Goal: Information Seeking & Learning: Learn about a topic

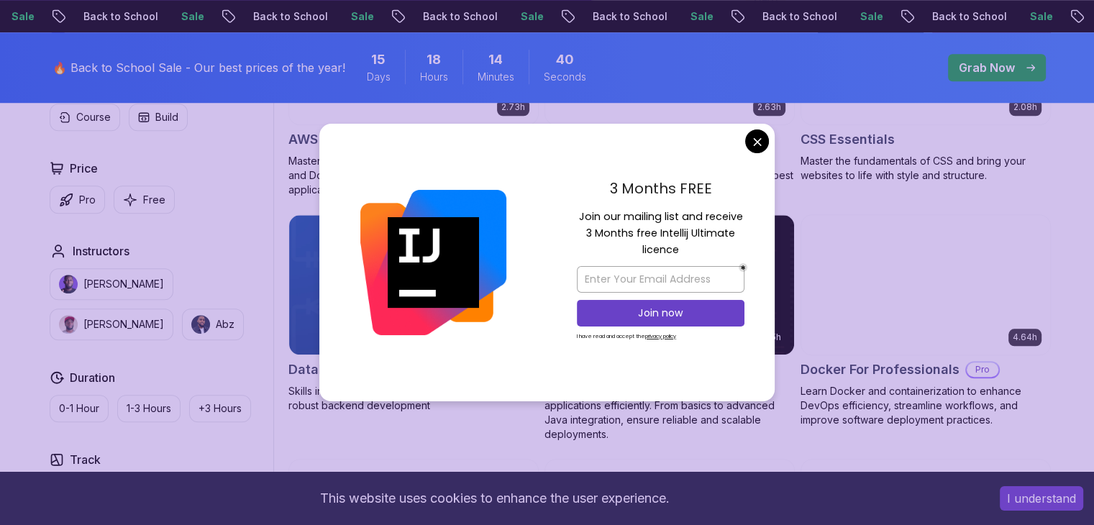
scroll to position [1246, 0]
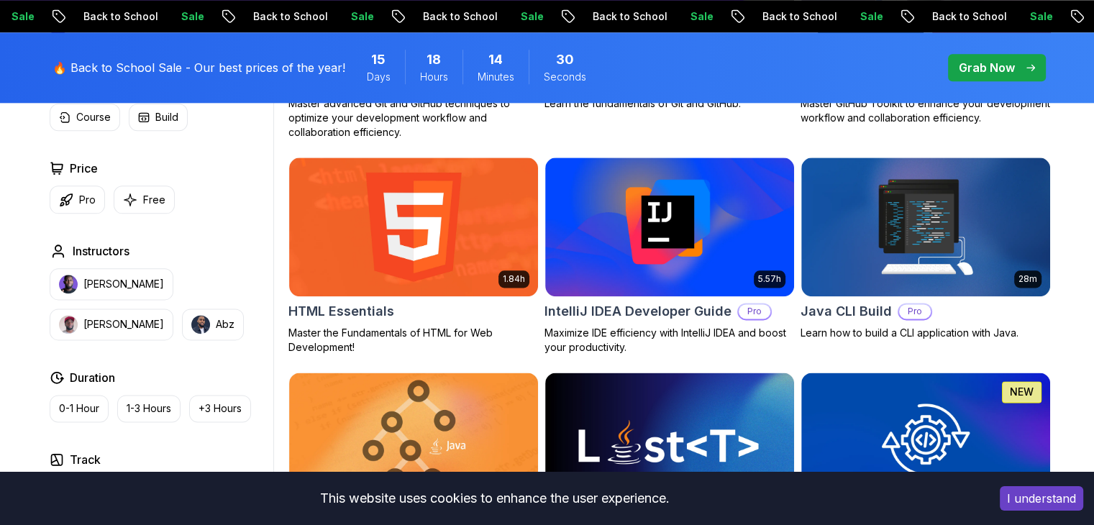
scroll to position [1764, 0]
